Goal: Task Accomplishment & Management: Use online tool/utility

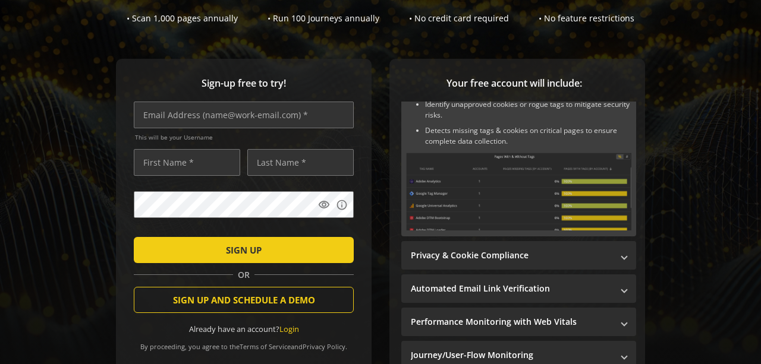
scroll to position [61, 0]
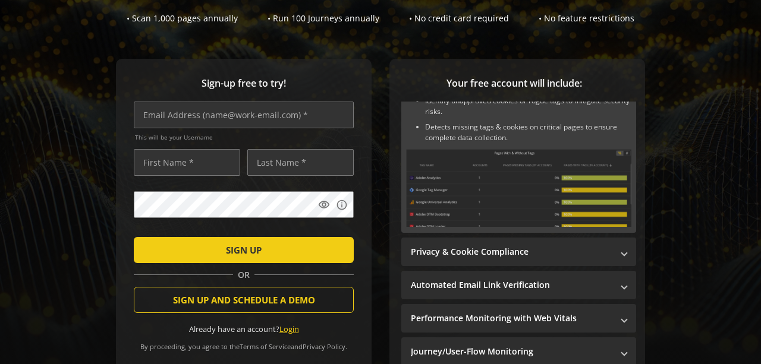
click at [294, 331] on link "Login" at bounding box center [289, 329] width 20 height 11
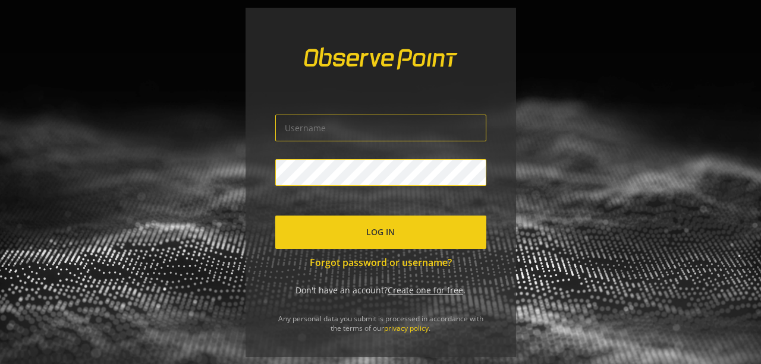
click at [300, 133] on input "text" at bounding box center [380, 128] width 211 height 27
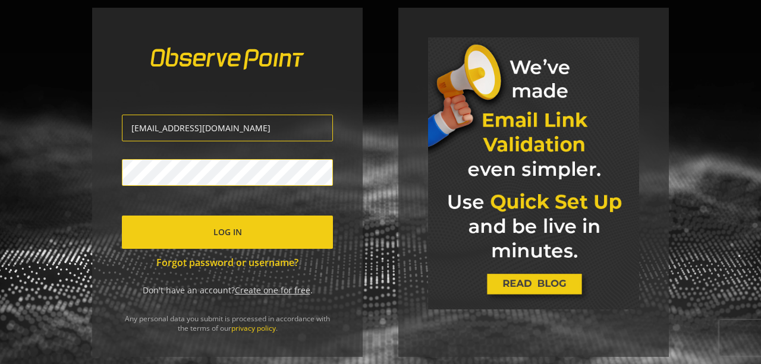
type input "[EMAIL_ADDRESS][DOMAIN_NAME]"
click button "Log In" at bounding box center [227, 232] width 211 height 33
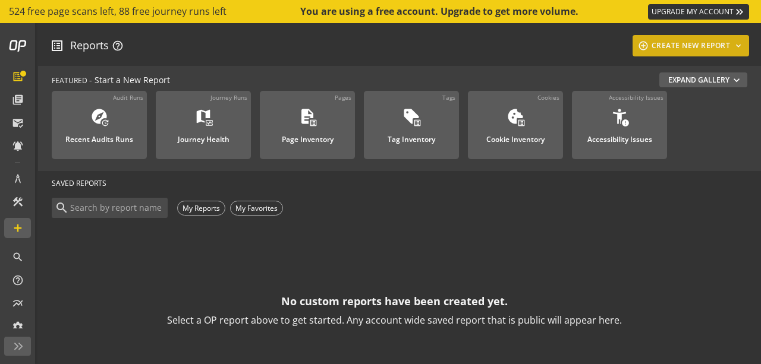
click at [660, 51] on div "add_circle_outline CREATE NEW REPORT keyboard_arrow_down" at bounding box center [691, 45] width 108 height 21
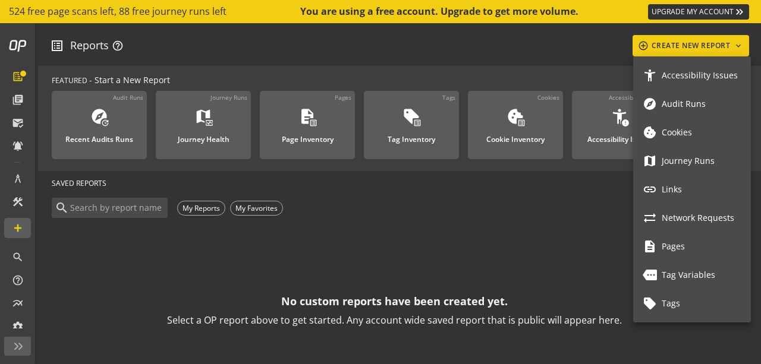
click at [19, 76] on div at bounding box center [380, 182] width 761 height 364
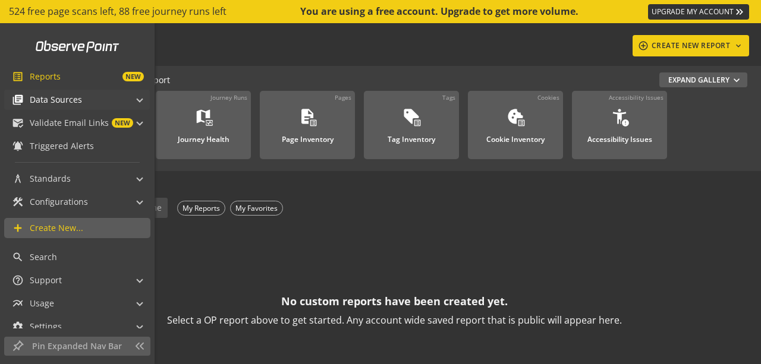
click at [59, 103] on span "Data Sources" at bounding box center [56, 100] width 52 height 12
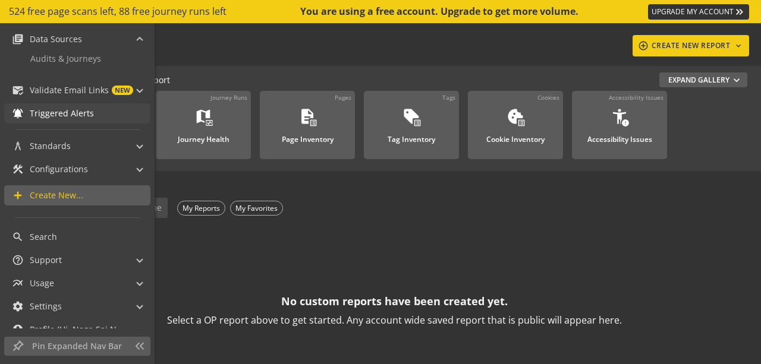
scroll to position [61, 0]
click at [68, 52] on span "Audits & Journeys" at bounding box center [65, 58] width 71 height 12
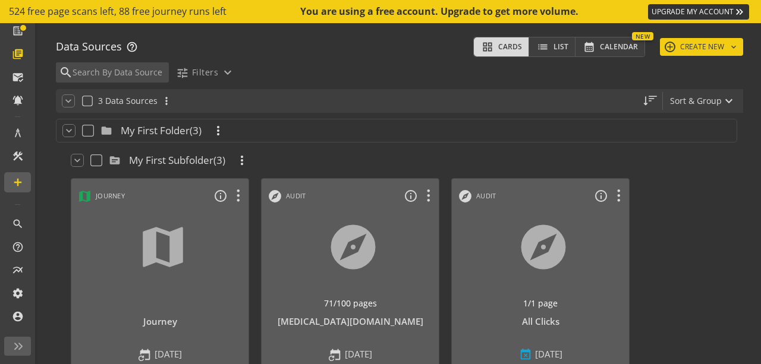
scroll to position [46, 0]
click at [673, 44] on button "add CREATE NEW keyboard_arrow_down" at bounding box center [701, 47] width 83 height 18
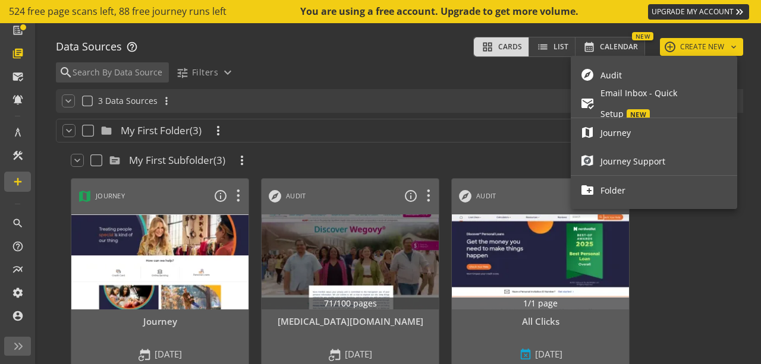
click at [630, 70] on span "Audit" at bounding box center [663, 75] width 127 height 21
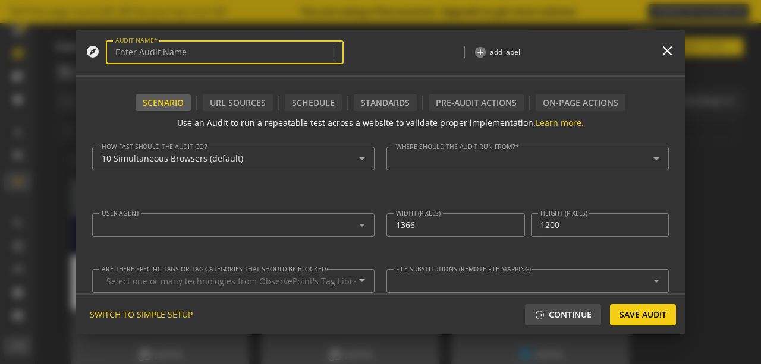
type textarea "[EMAIL_ADDRESS][DOMAIN_NAME]"
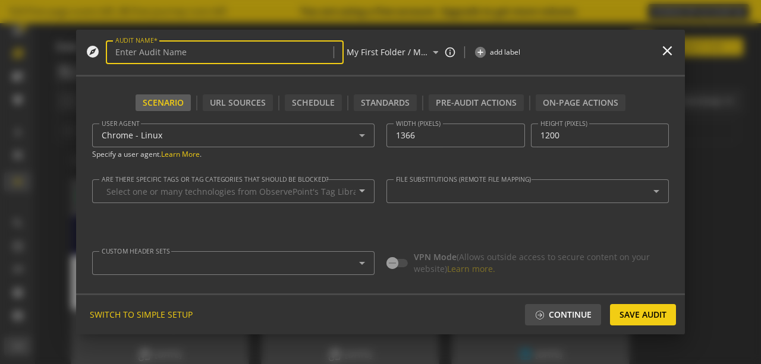
scroll to position [0, 0]
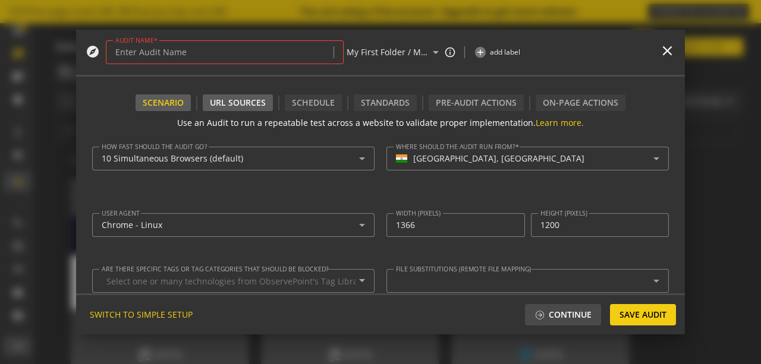
click at [243, 108] on div "URL Sources" at bounding box center [238, 103] width 70 height 17
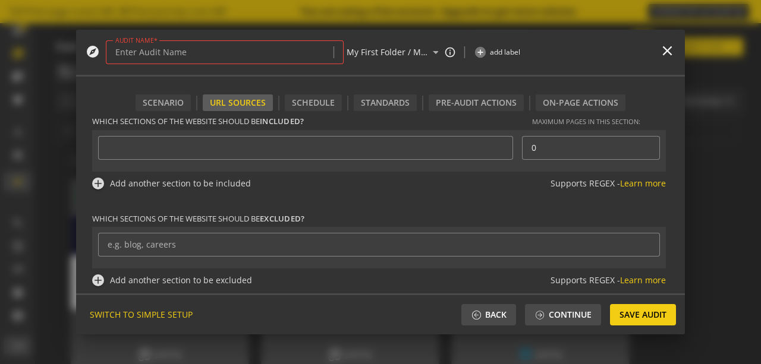
scroll to position [300, 0]
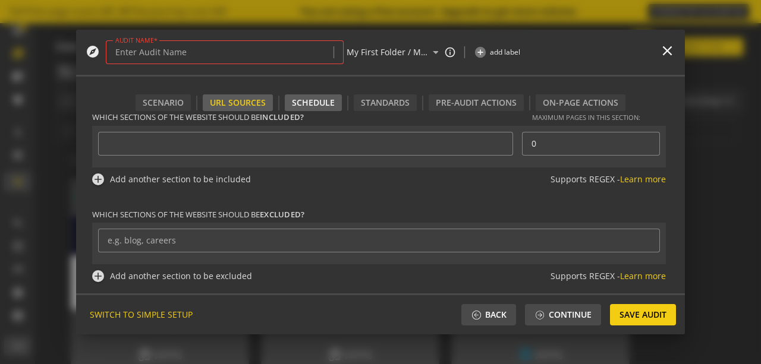
click at [298, 103] on div "Schedule" at bounding box center [313, 103] width 57 height 17
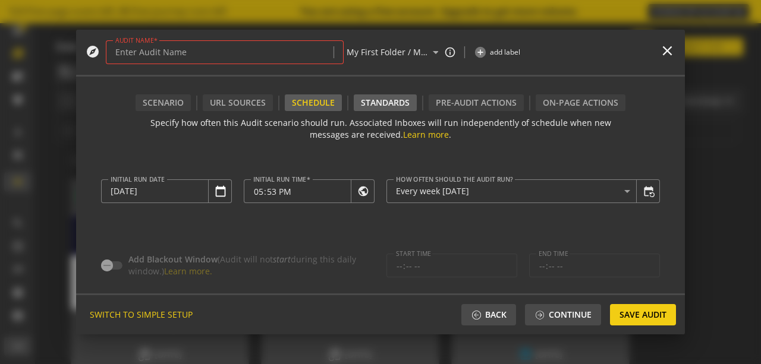
click at [387, 109] on div "Standards" at bounding box center [385, 103] width 63 height 17
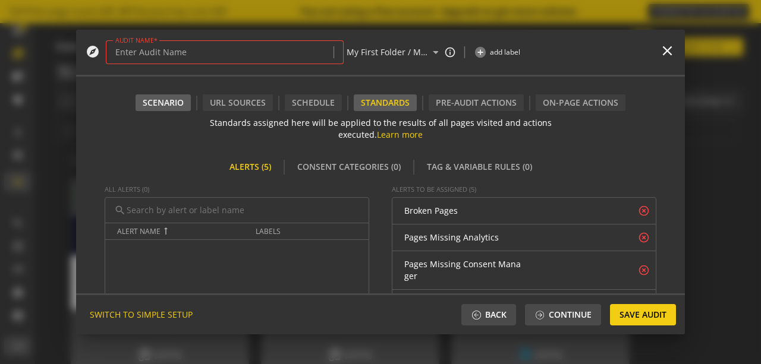
click at [177, 102] on div "Scenario" at bounding box center [163, 103] width 55 height 17
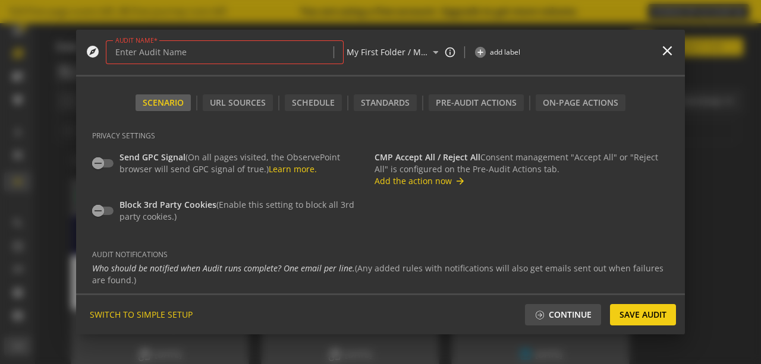
scroll to position [265, 0]
